Goal: Task Accomplishment & Management: Manage account settings

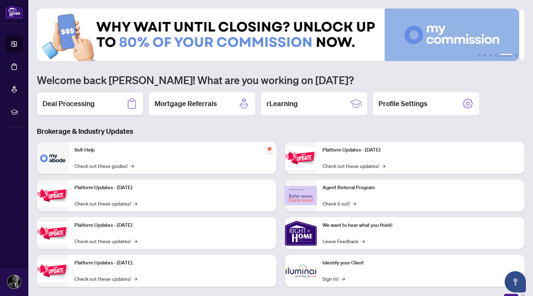
click at [71, 102] on h2 "Deal Processing" at bounding box center [69, 104] width 52 height 10
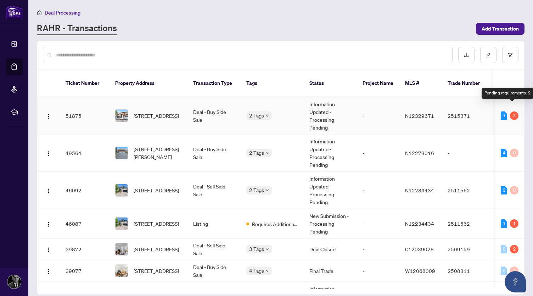
click at [513, 111] on div "2" at bounding box center [514, 115] width 9 height 9
click at [510, 111] on div "2" at bounding box center [514, 115] width 9 height 9
click at [512, 111] on div "2" at bounding box center [514, 115] width 9 height 9
click at [194, 107] on td "Deal - Buy Side Sale" at bounding box center [214, 115] width 53 height 37
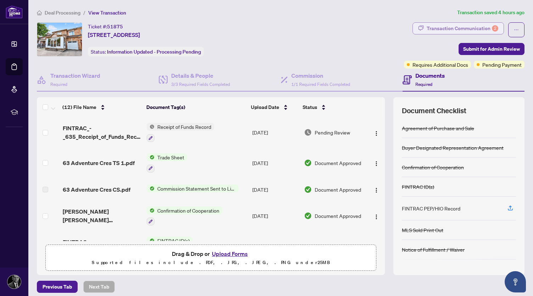
click at [452, 31] on div "Transaction Communication 2" at bounding box center [463, 28] width 72 height 11
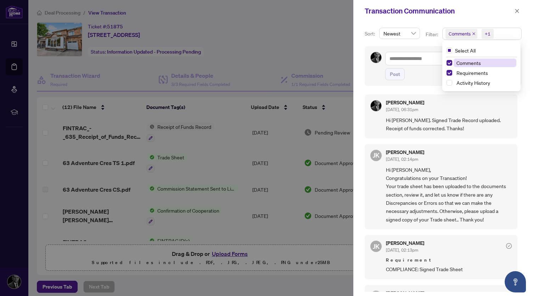
click at [452, 31] on span "Comments" at bounding box center [460, 33] width 22 height 7
click at [375, 18] on div "Transaction Communication" at bounding box center [444, 11] width 180 height 22
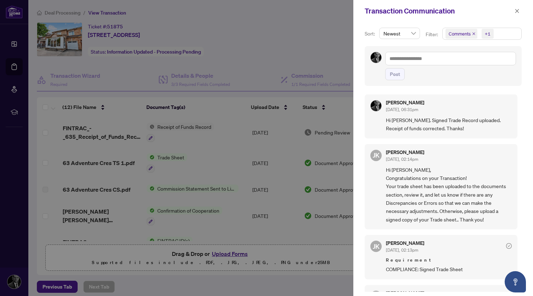
click at [315, 49] on div at bounding box center [266, 148] width 533 height 296
click at [516, 9] on icon "close" at bounding box center [518, 11] width 4 height 4
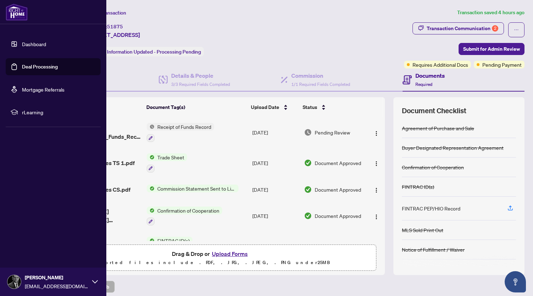
click at [43, 66] on link "Deal Processing" at bounding box center [40, 66] width 36 height 6
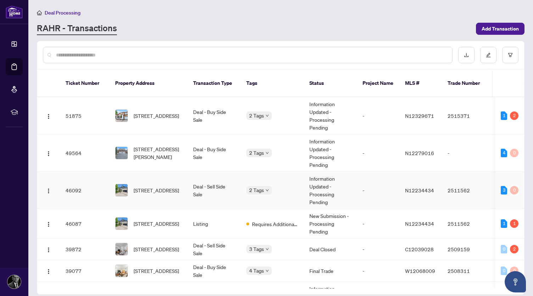
click at [219, 186] on td "Deal - Sell Side Sale" at bounding box center [214, 190] width 53 height 37
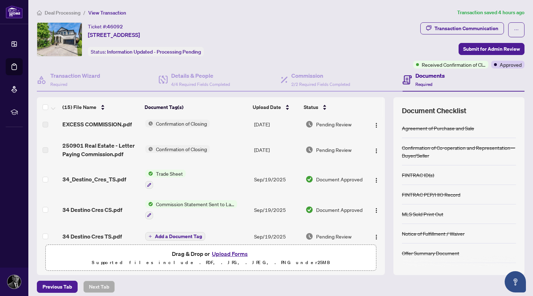
scroll to position [5, 0]
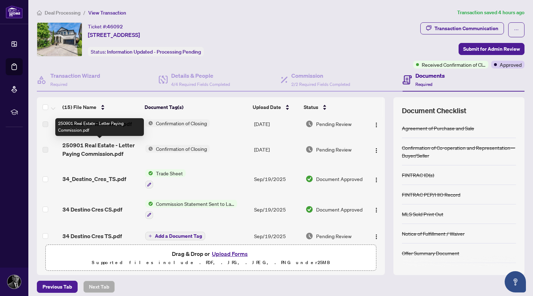
click at [112, 150] on span "250901 Real Estate - Letter Paying Commission.pdf" at bounding box center [100, 149] width 77 height 17
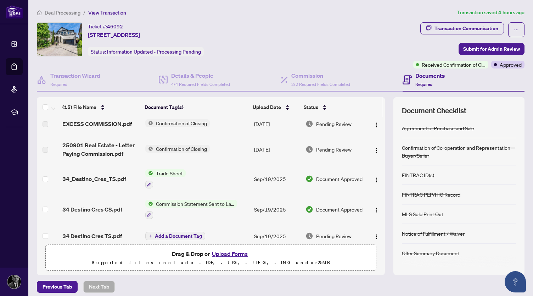
click at [180, 149] on span "Confirmation of Closing" at bounding box center [181, 149] width 57 height 8
click at [168, 171] on span "Confirmation of Closing" at bounding box center [173, 172] width 57 height 8
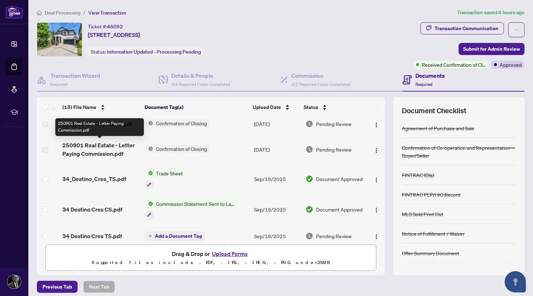
click at [79, 144] on span "250901 Real Estate - Letter Paying Commission.pdf" at bounding box center [100, 149] width 77 height 17
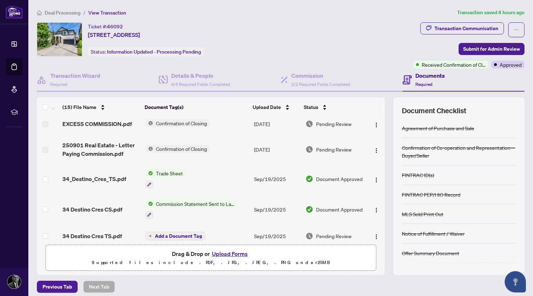
click at [272, 149] on td "[DATE]" at bounding box center [276, 149] width 51 height 28
click at [374, 150] on img "button" at bounding box center [377, 151] width 6 height 6
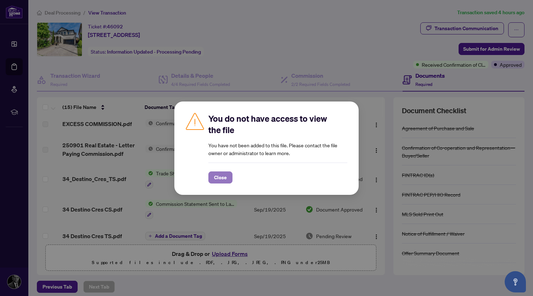
click at [221, 178] on span "Close" at bounding box center [220, 177] width 13 height 11
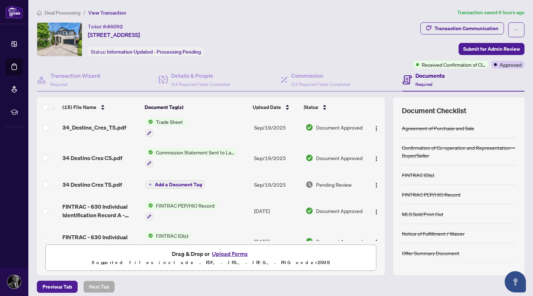
scroll to position [0, 0]
